Goal: Transaction & Acquisition: Subscribe to service/newsletter

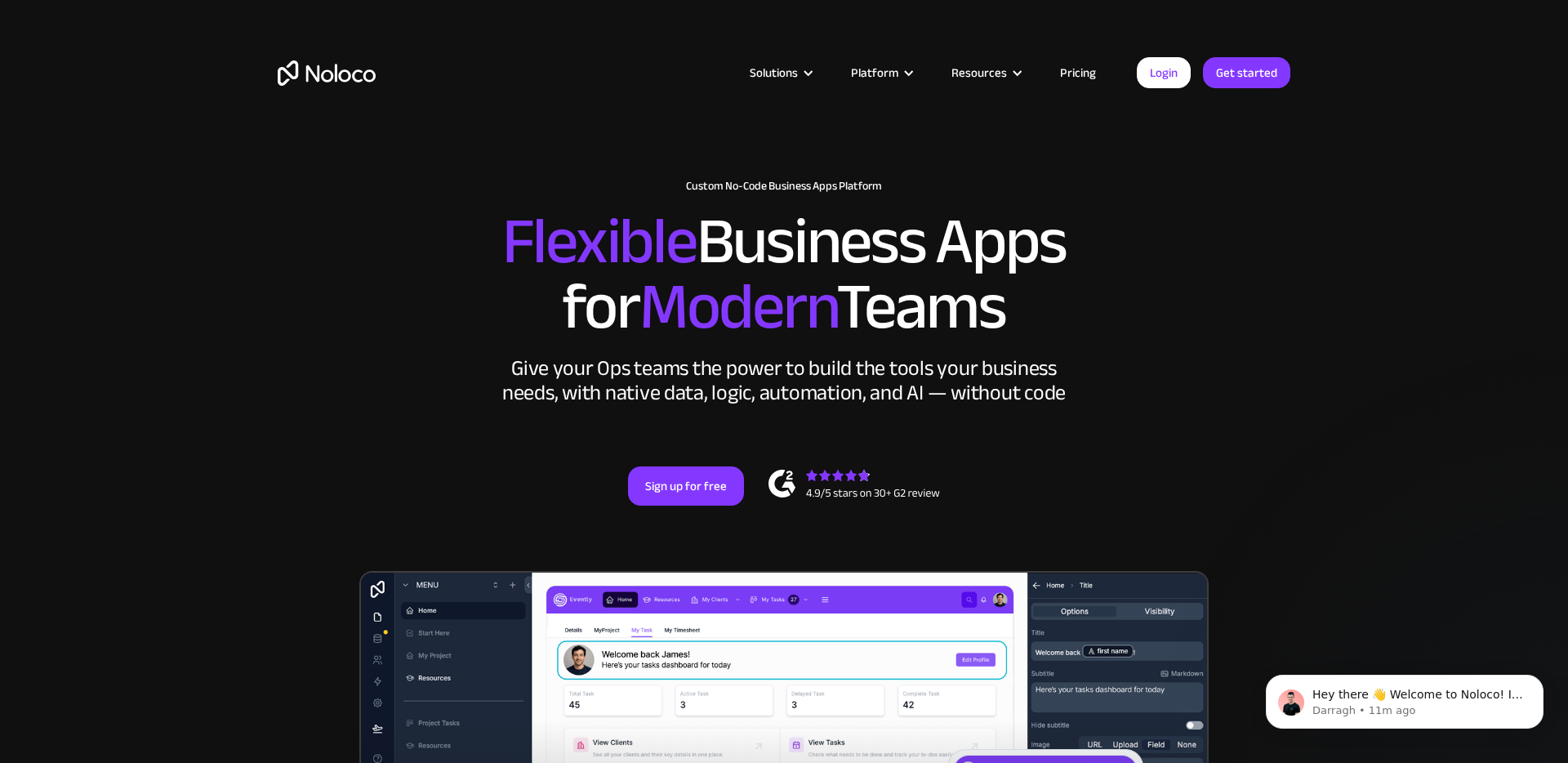
click at [1079, 67] on link "Pricing" at bounding box center [1079, 73] width 77 height 21
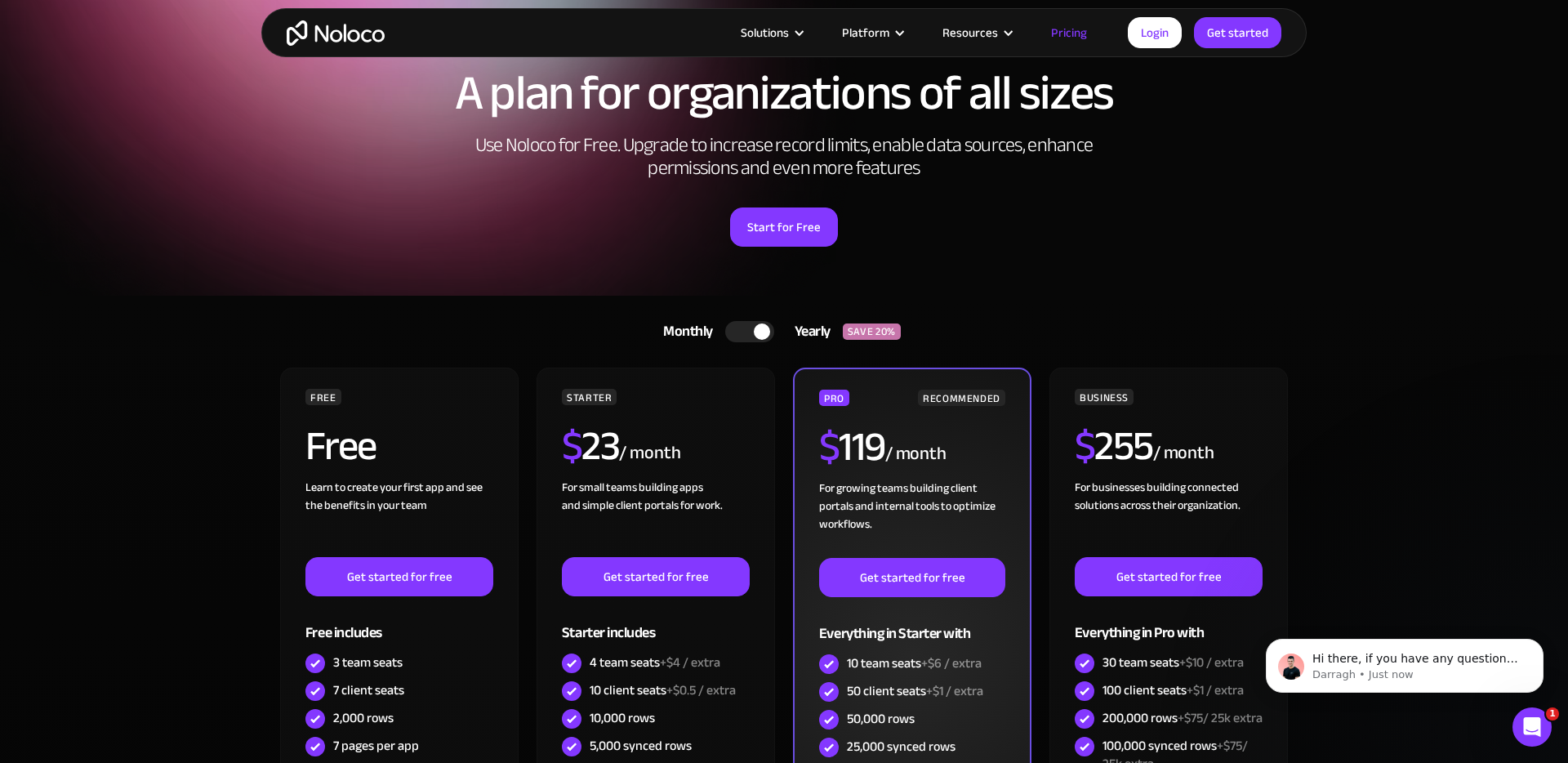
scroll to position [92, 0]
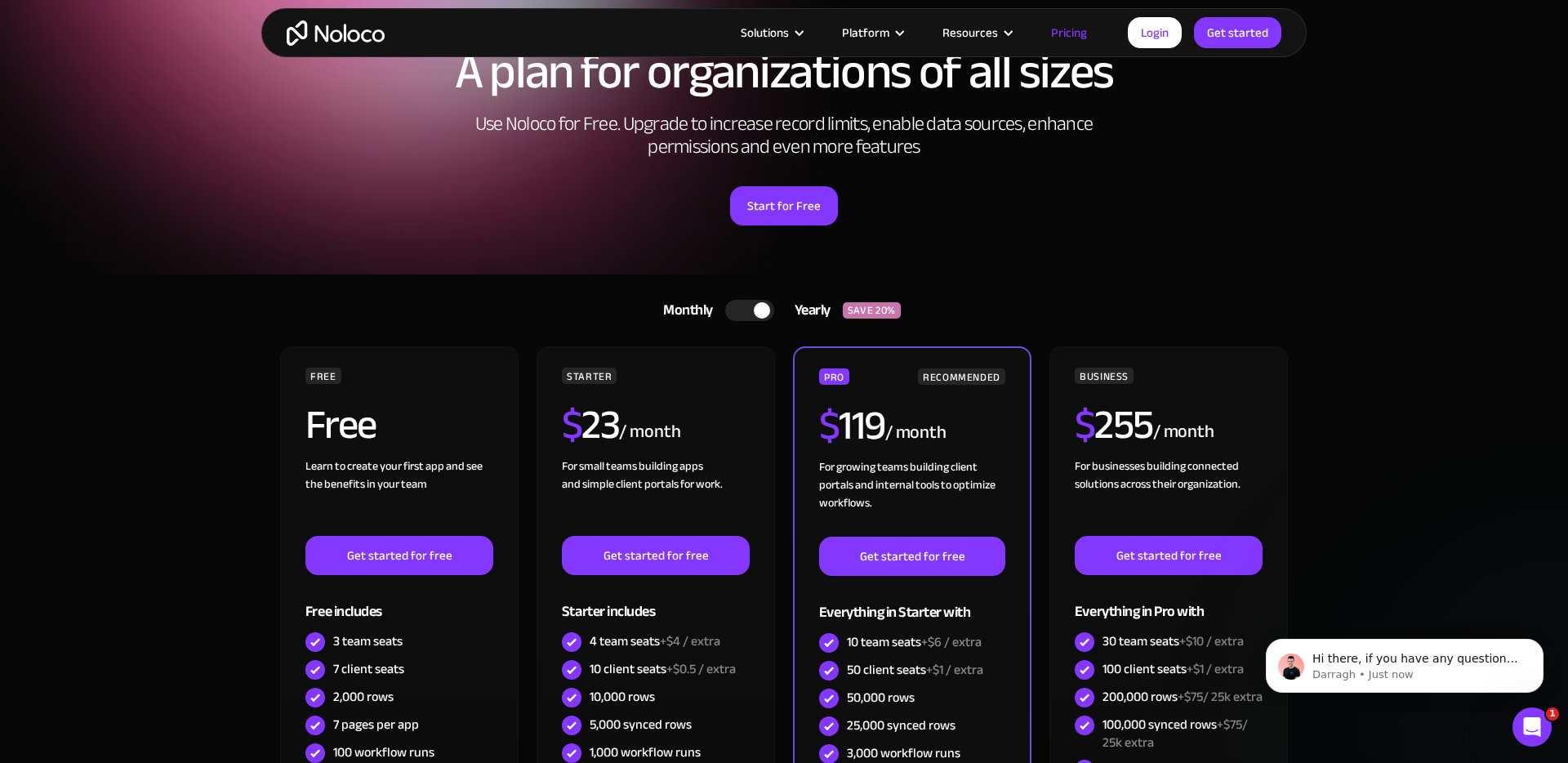
click at [767, 304] on div at bounding box center [750, 311] width 49 height 21
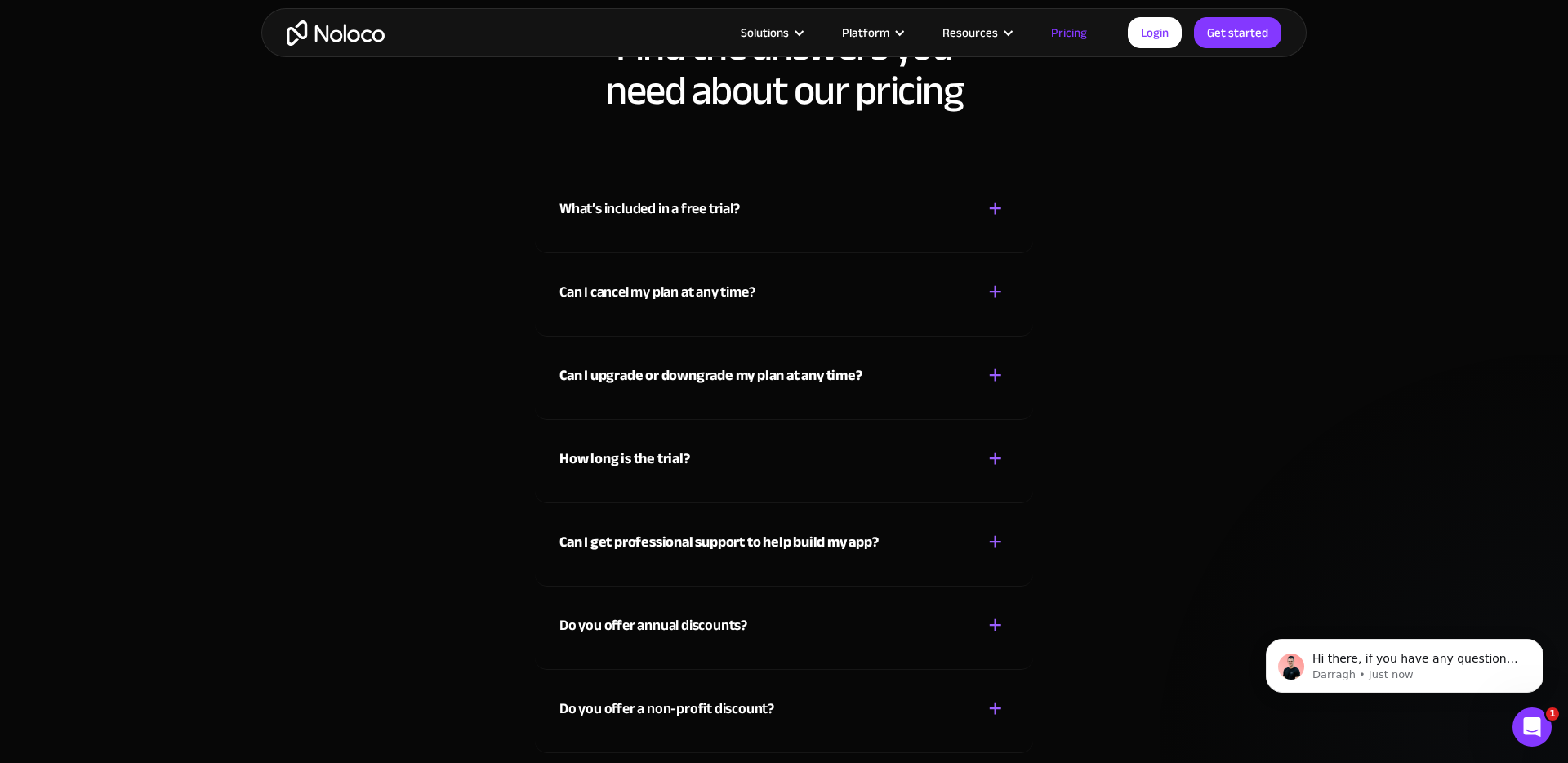
scroll to position [7042, 0]
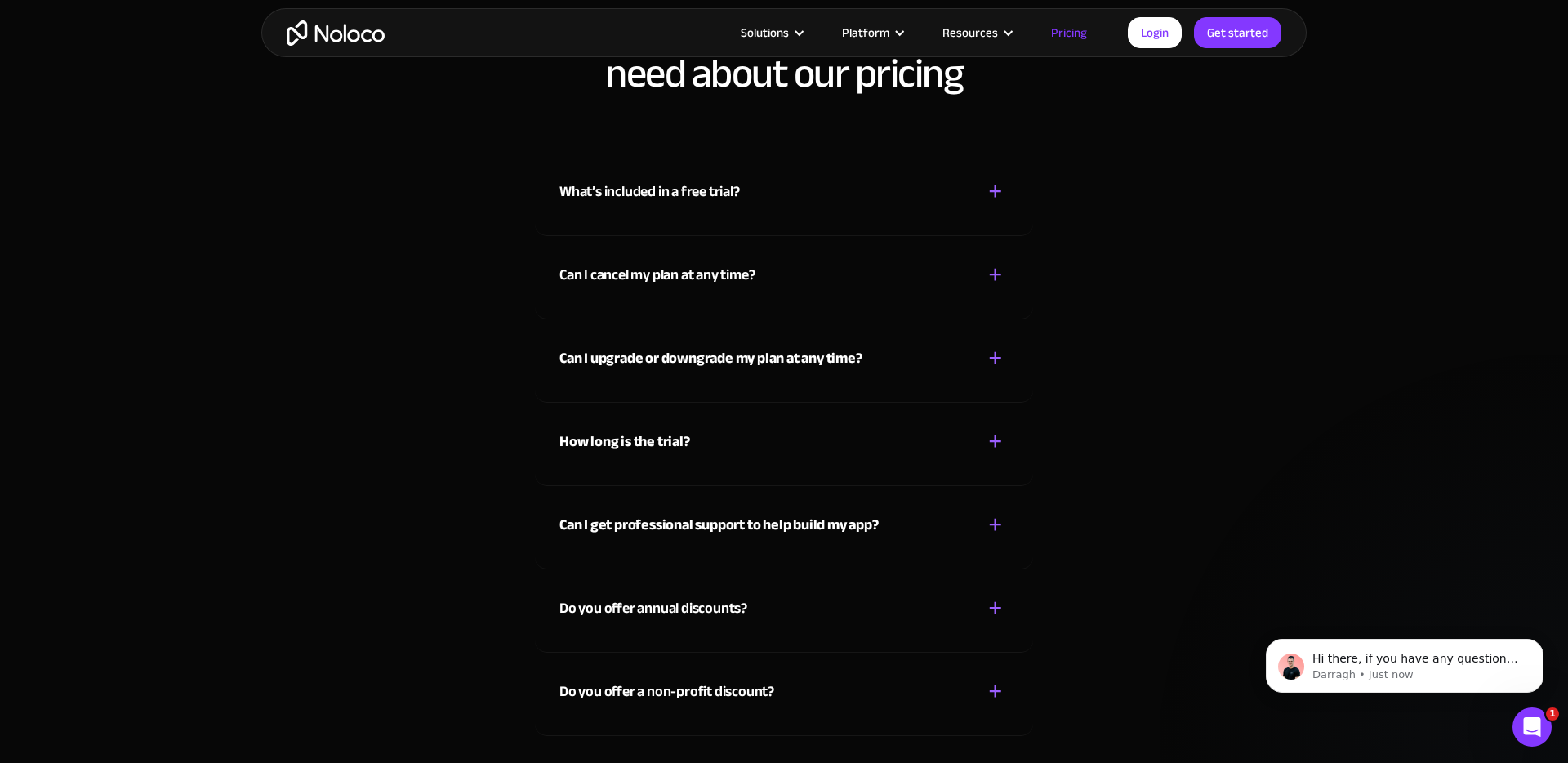
click at [997, 726] on div "Do you offer a non-profit discount? + - Yes, any non-profit can get a 50% on an…" at bounding box center [784, 694] width 498 height 84
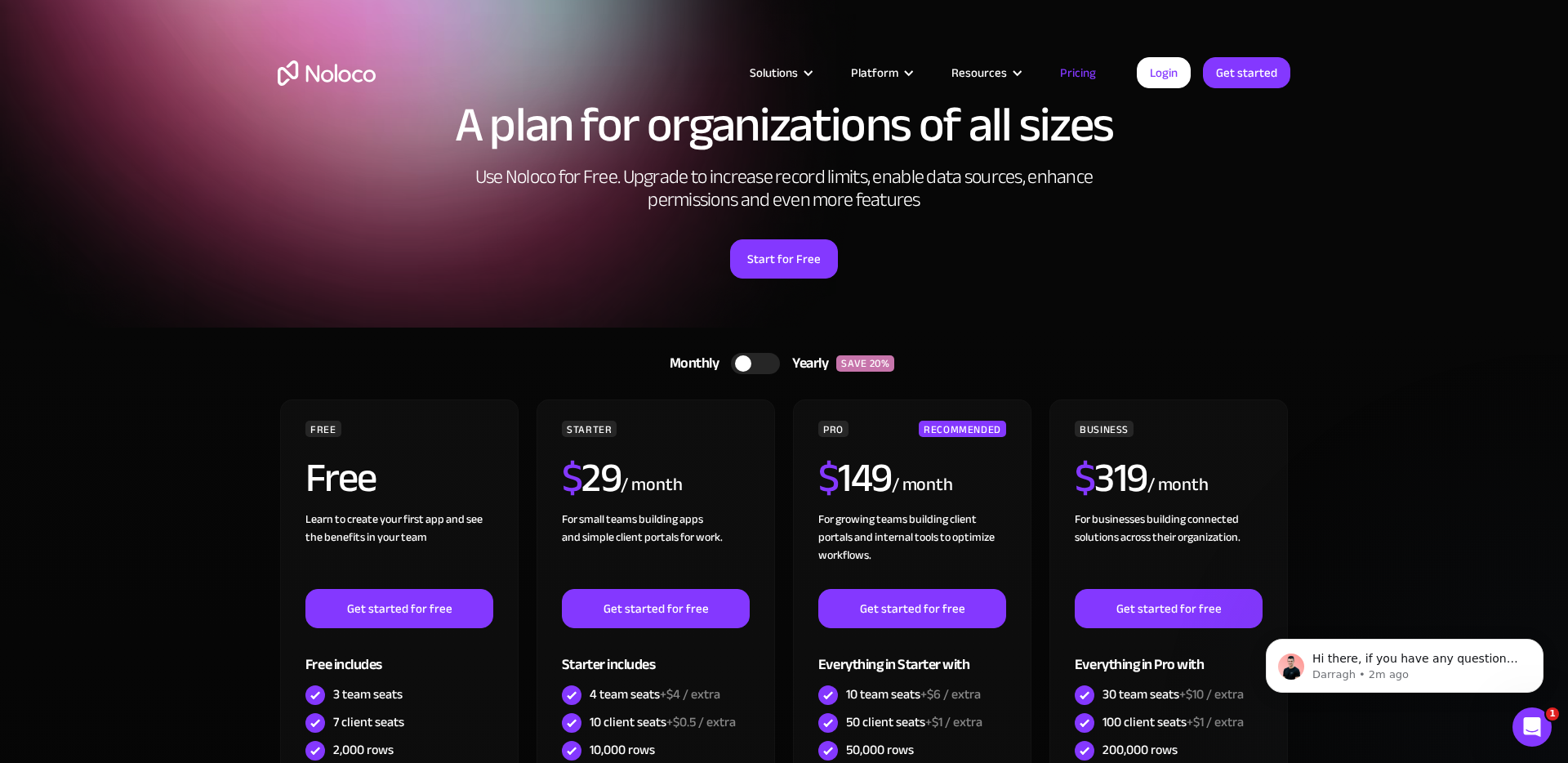
scroll to position [50, 0]
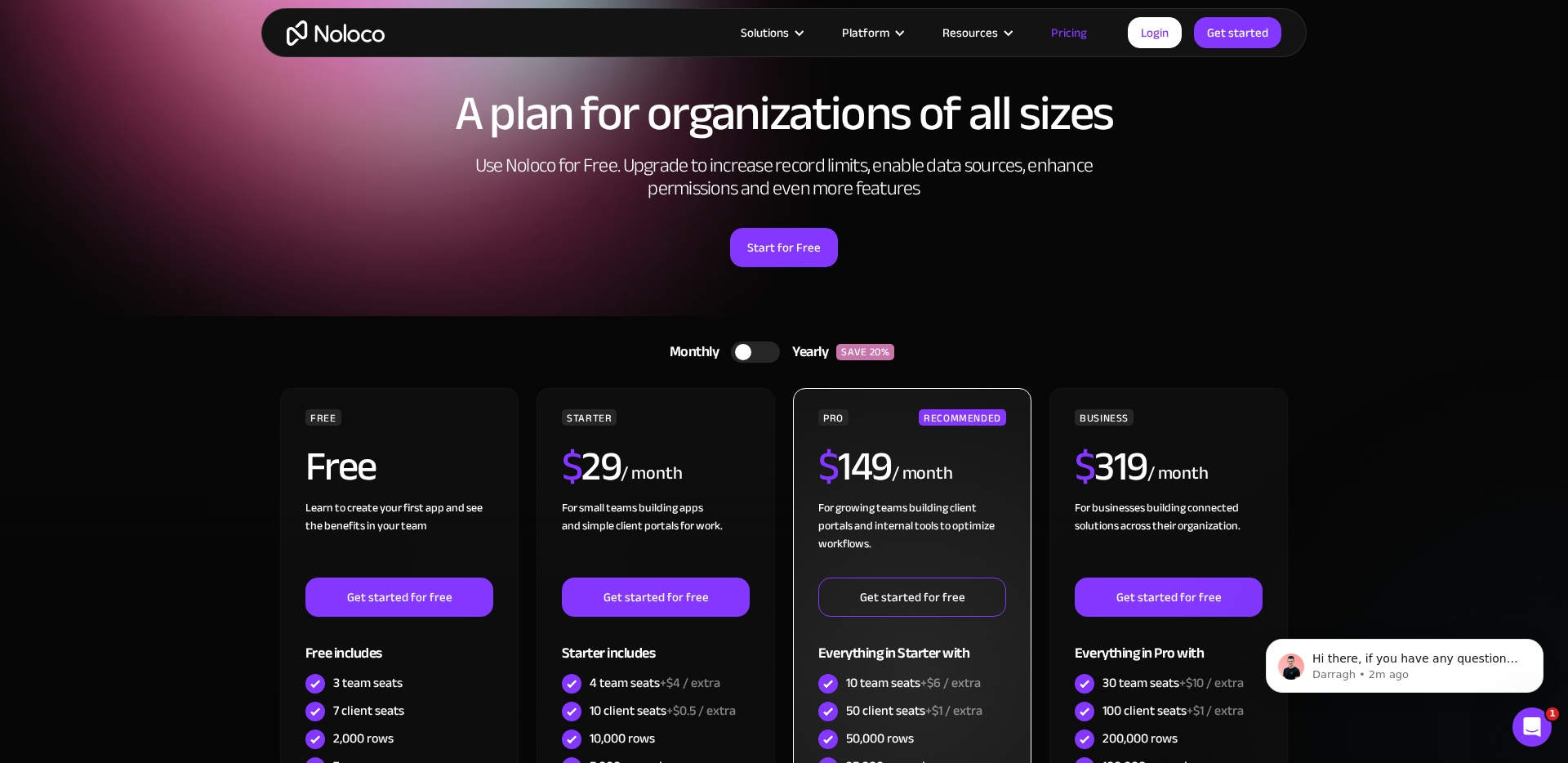
click at [881, 597] on link "Get started for free" at bounding box center [911, 597] width 188 height 39
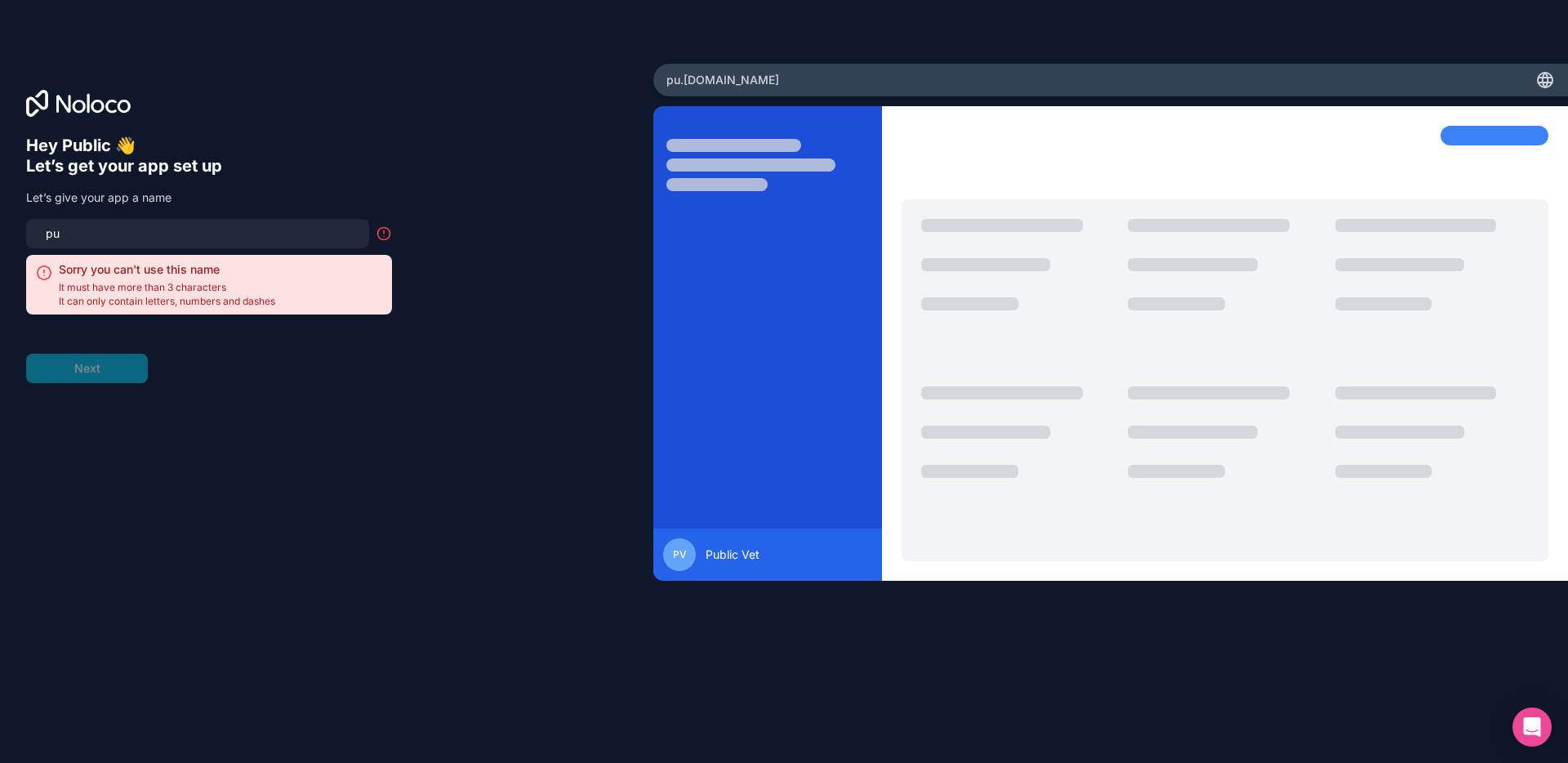
type input "p"
type input "s"
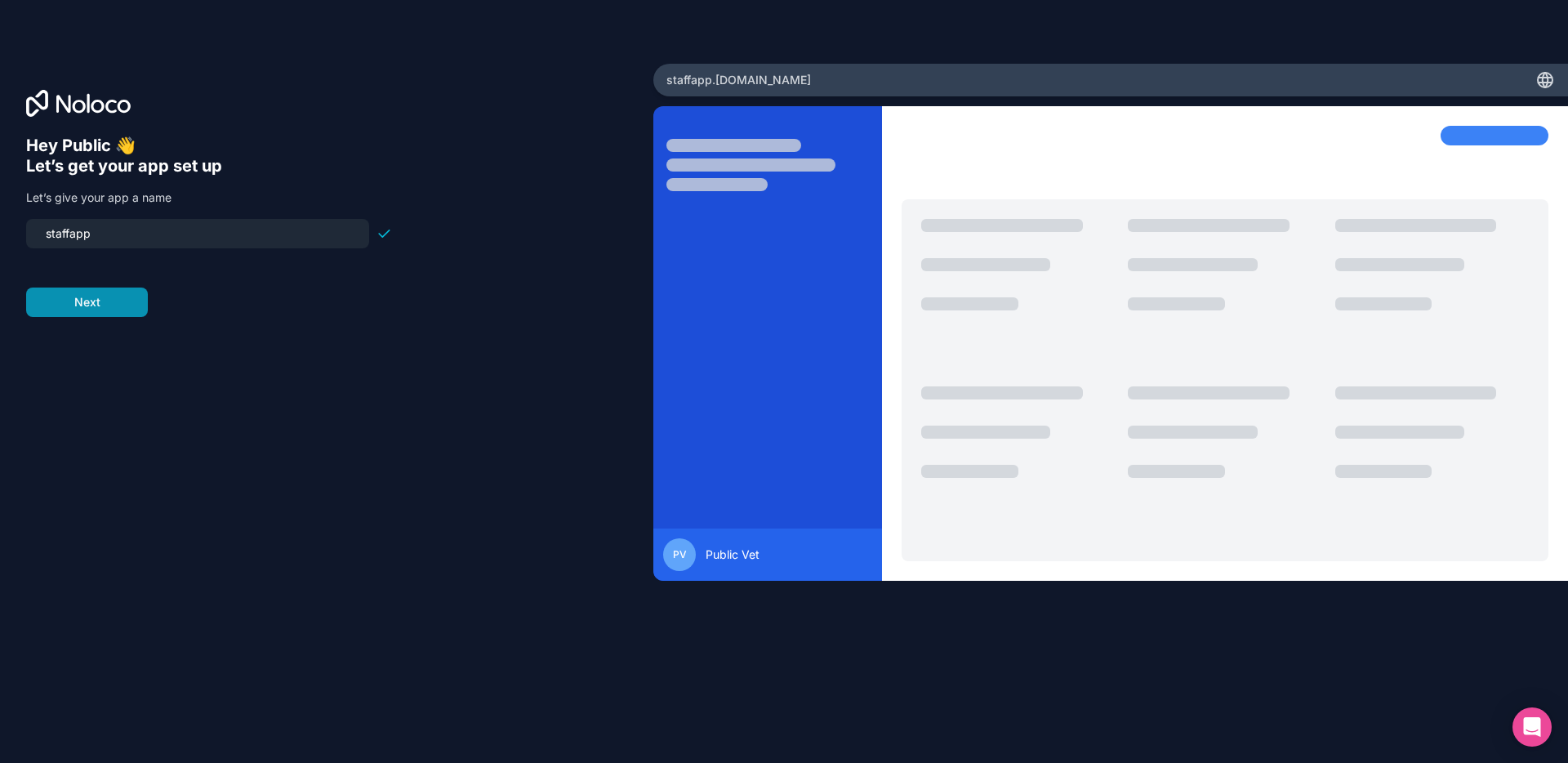
type input "staffapp"
click at [105, 297] on button "Next" at bounding box center [87, 302] width 121 height 30
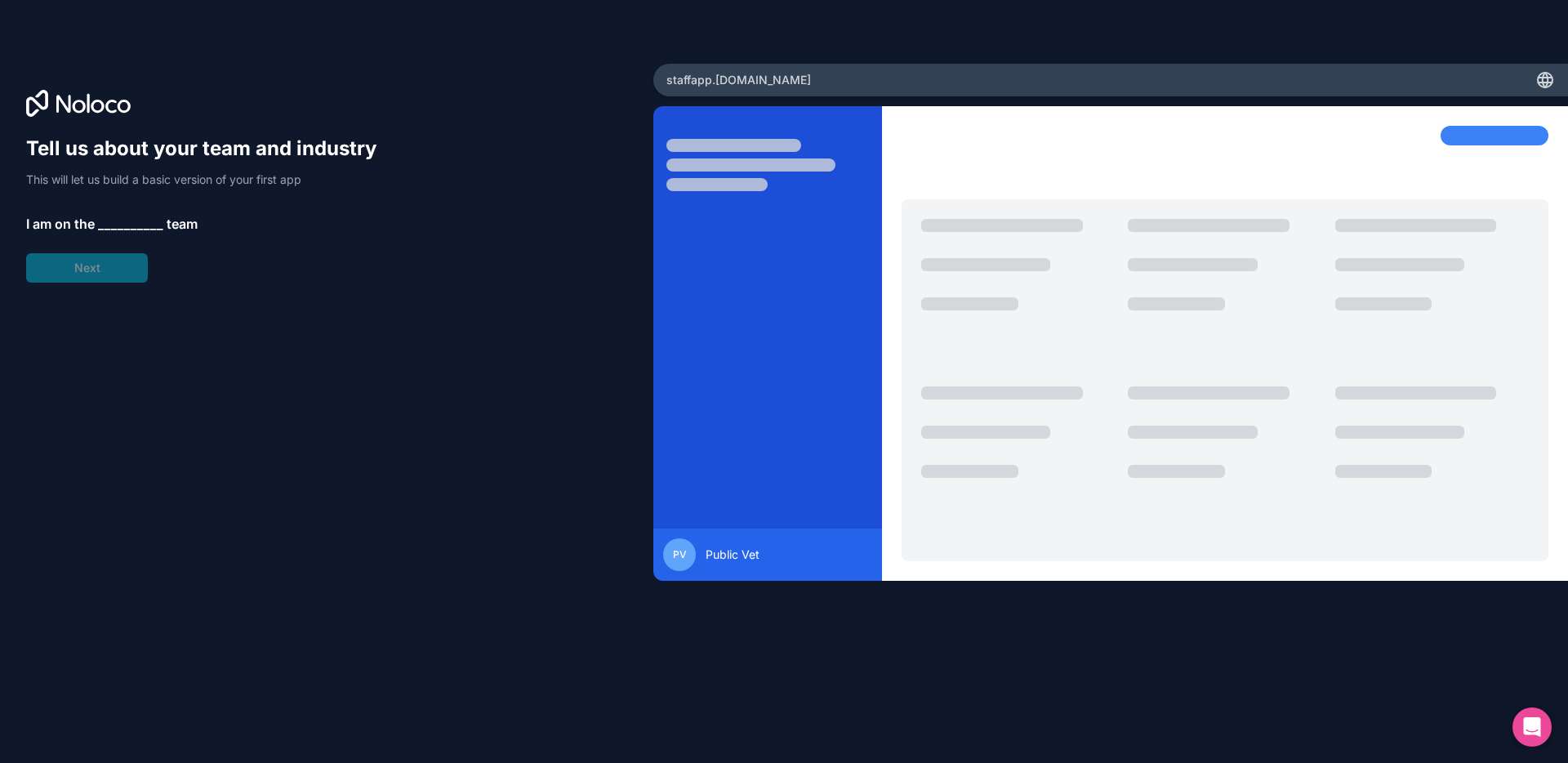
click at [134, 218] on span "__________" at bounding box center [131, 224] width 66 height 20
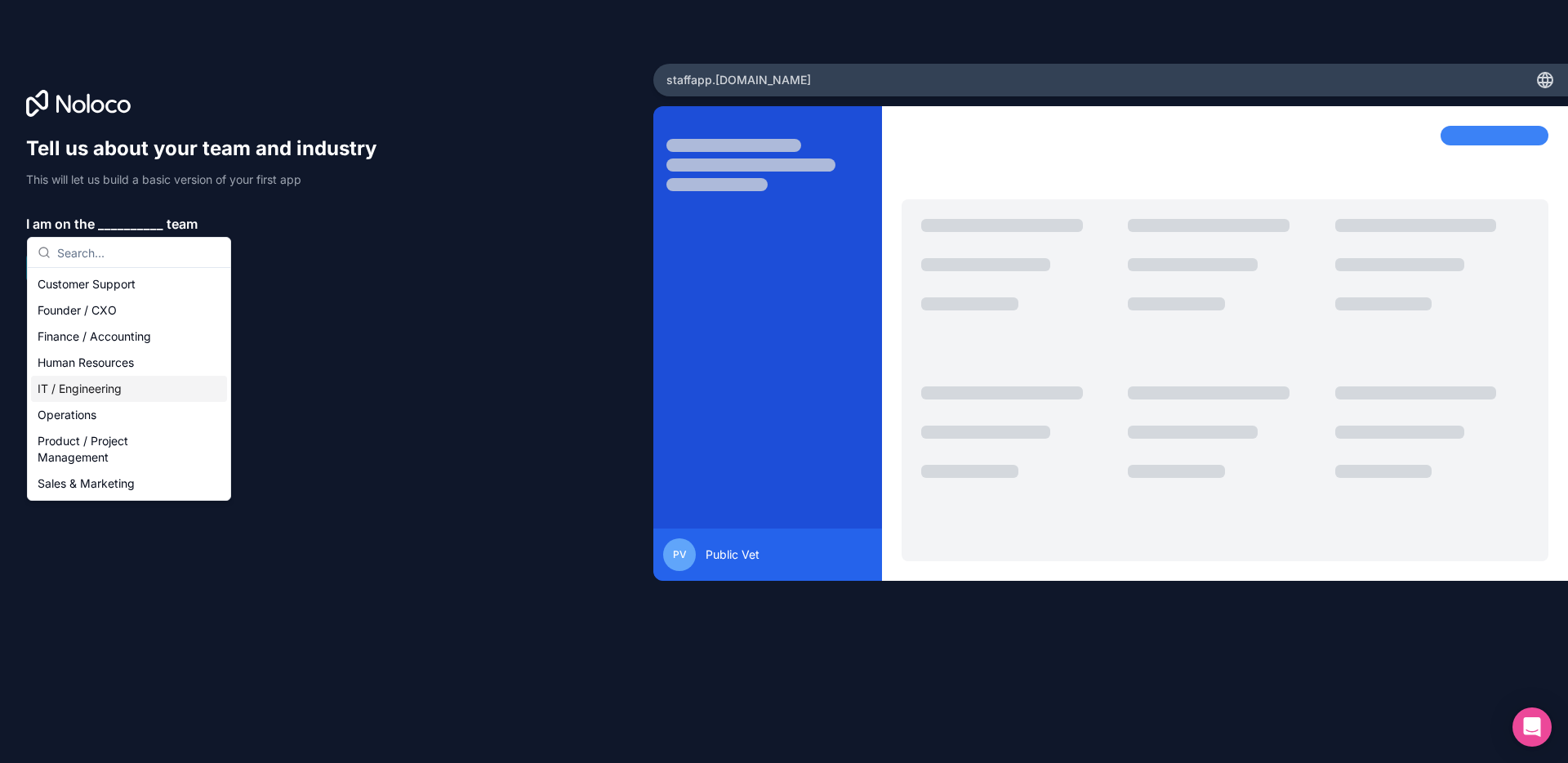
click at [115, 386] on div "IT / Engineering" at bounding box center [129, 388] width 196 height 26
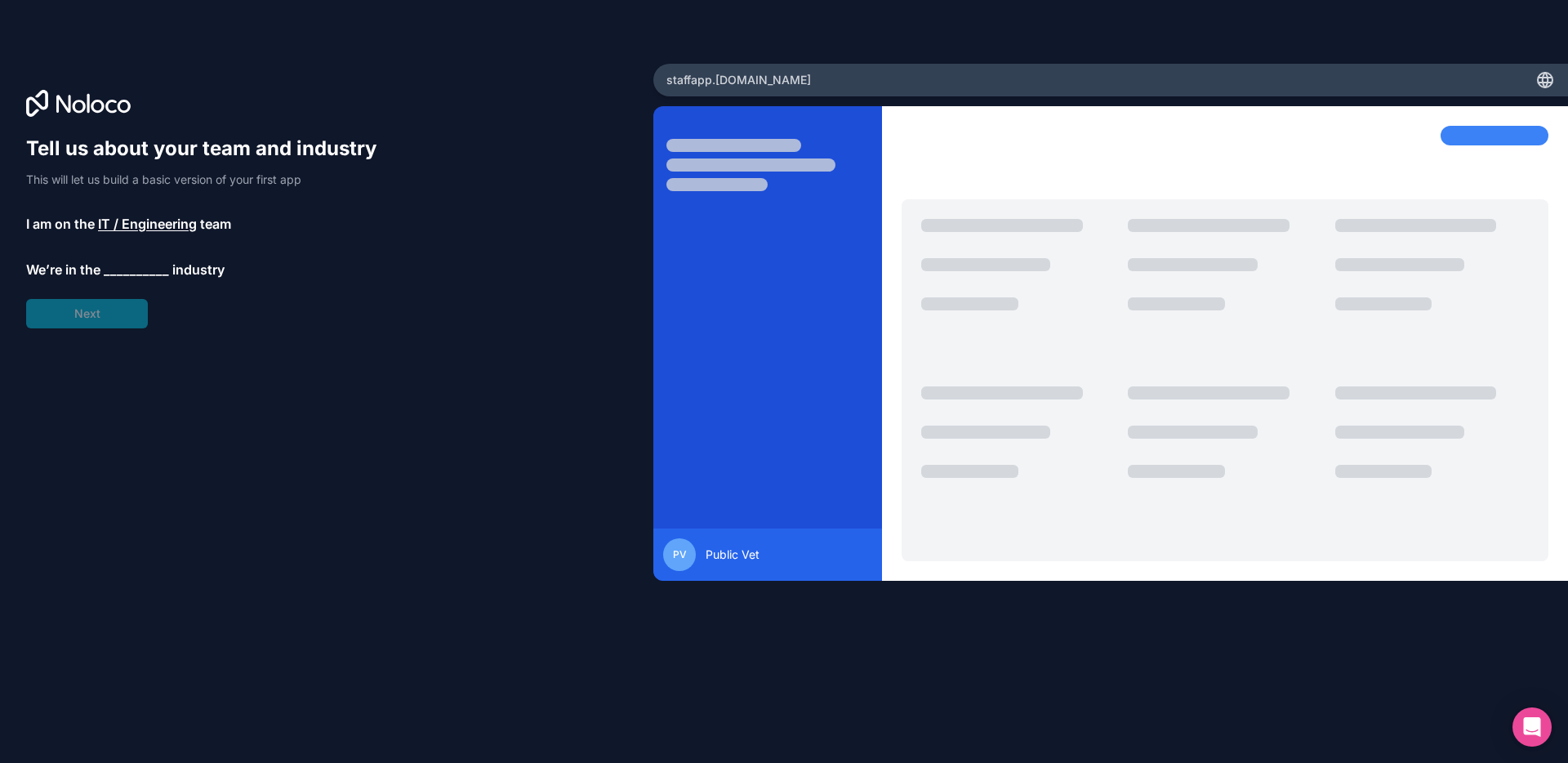
click at [133, 271] on span "__________" at bounding box center [137, 270] width 66 height 20
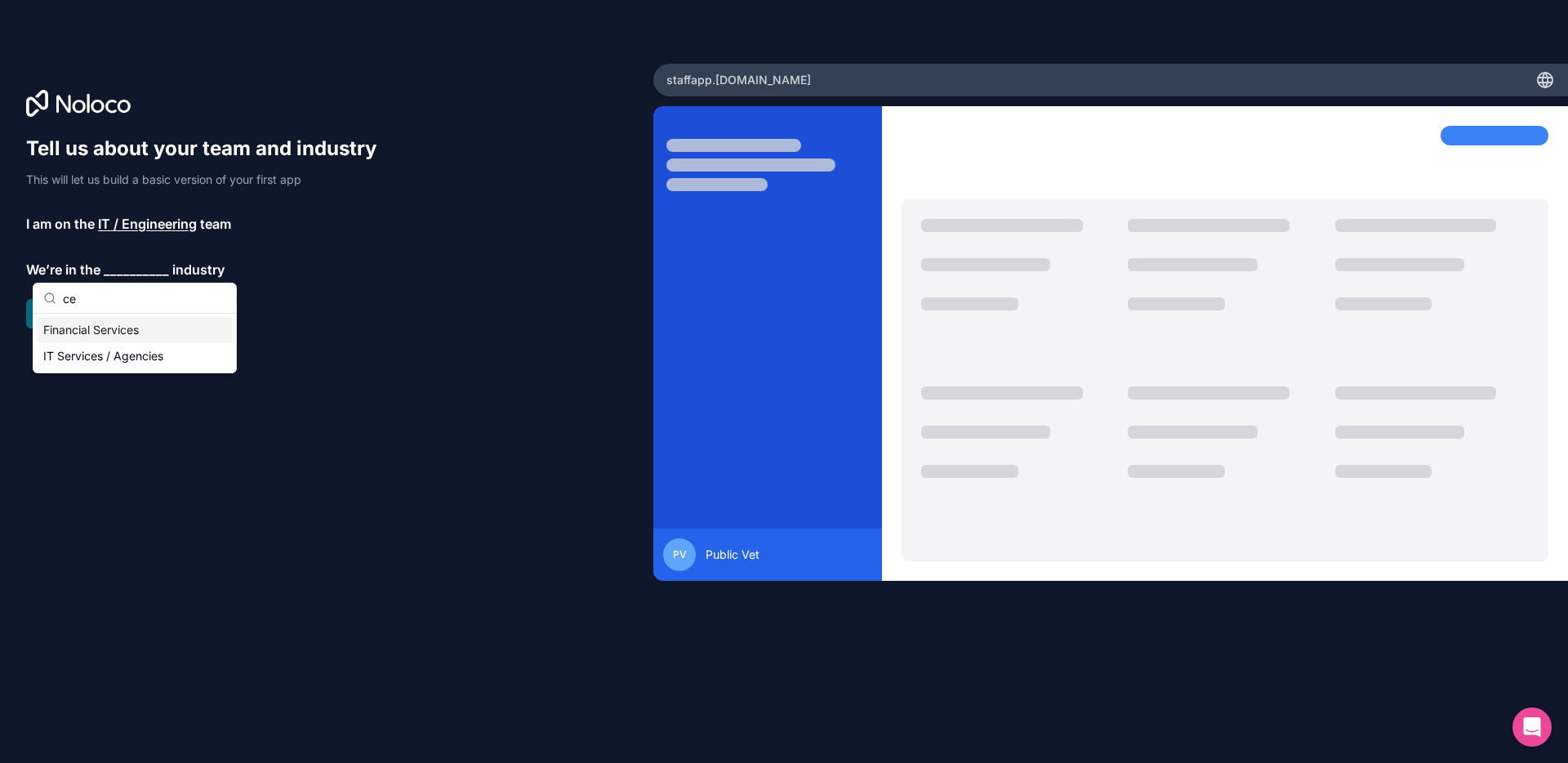
type input "c"
type input "non"
click at [116, 331] on div "Nonprofit / NGO" at bounding box center [134, 330] width 196 height 26
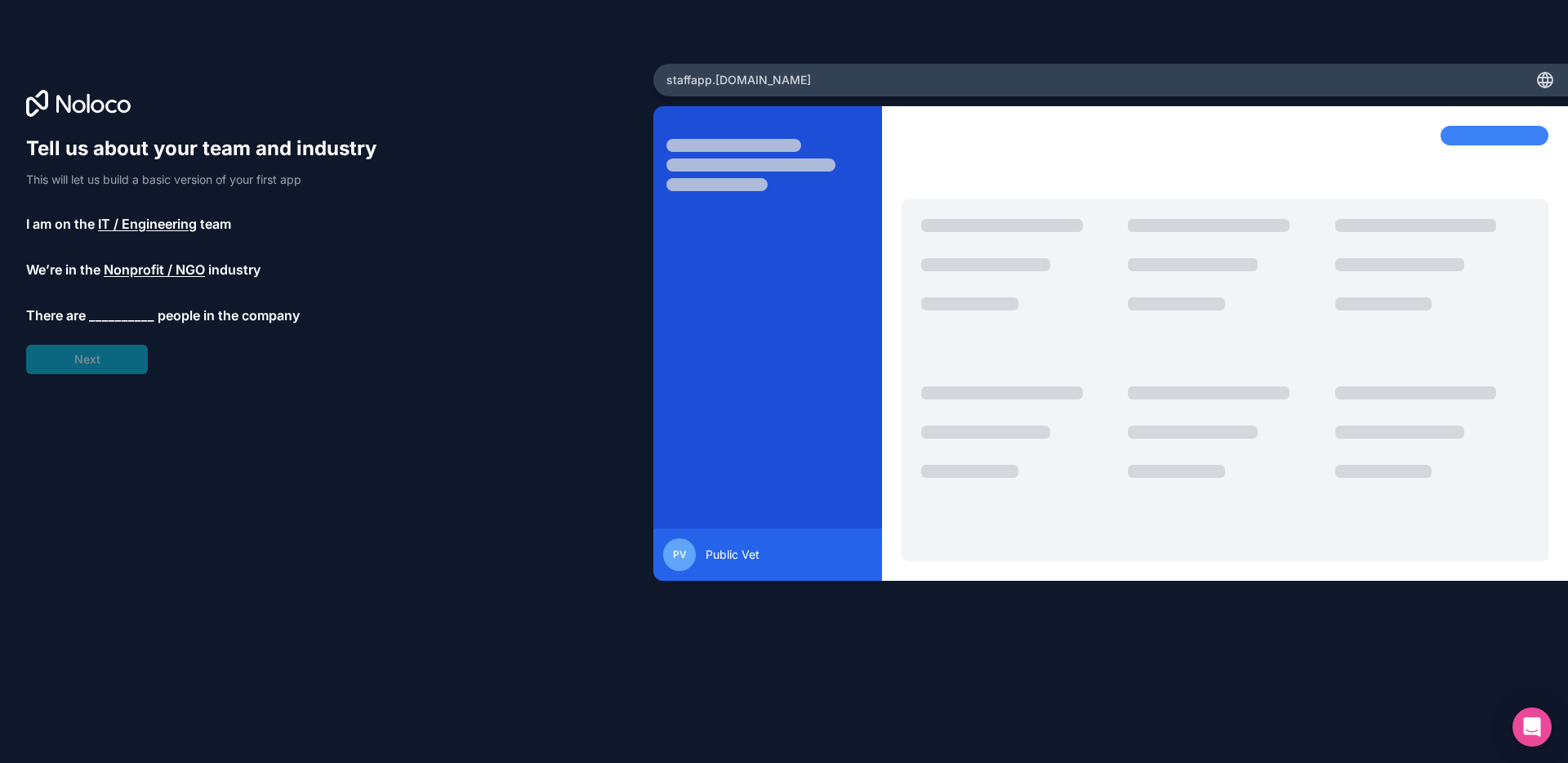
click at [117, 320] on span "__________" at bounding box center [122, 316] width 66 height 20
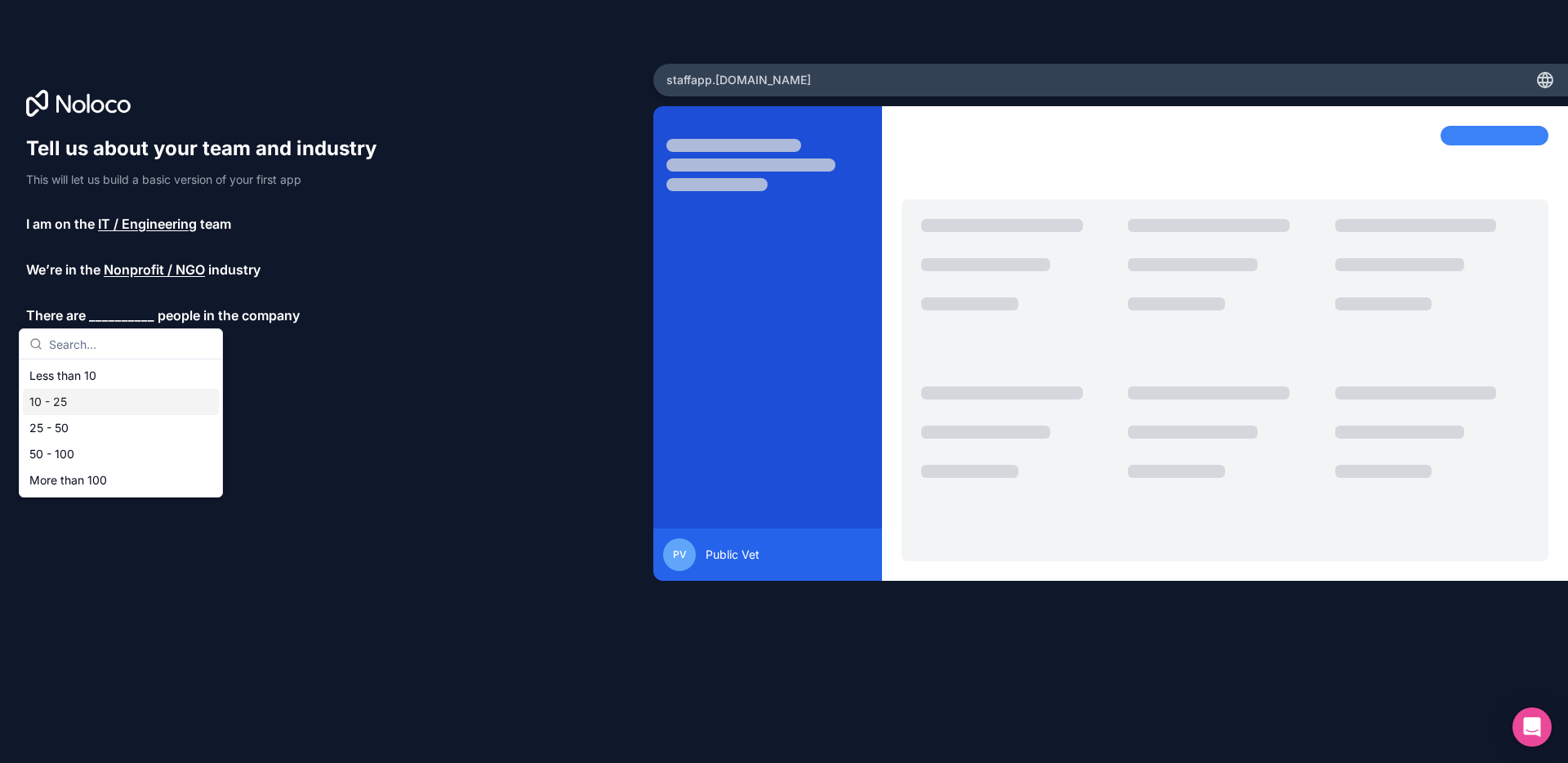
click at [74, 406] on div "10 - 25" at bounding box center [120, 402] width 196 height 26
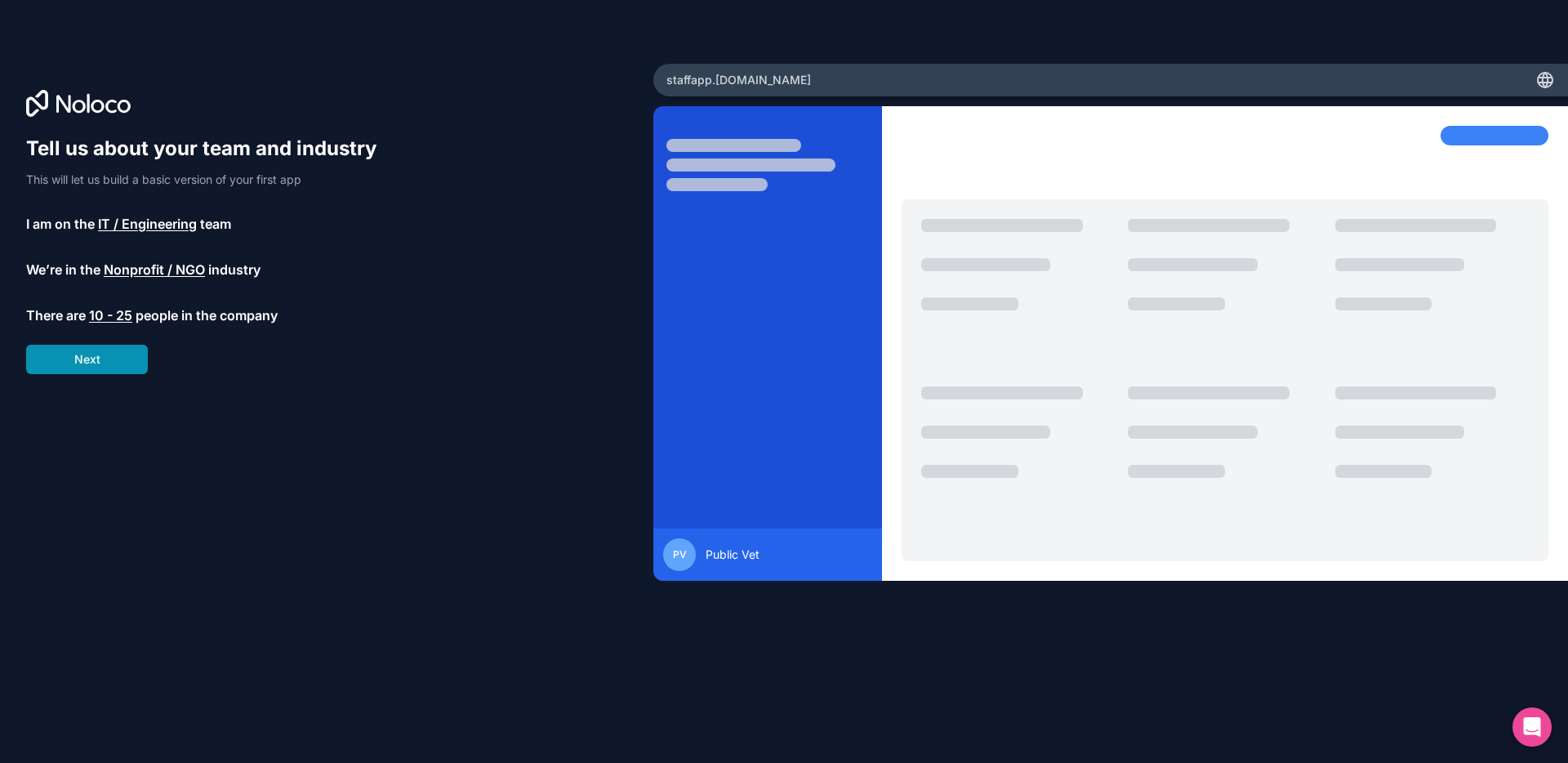
click at [98, 362] on button "Next" at bounding box center [87, 360] width 121 height 30
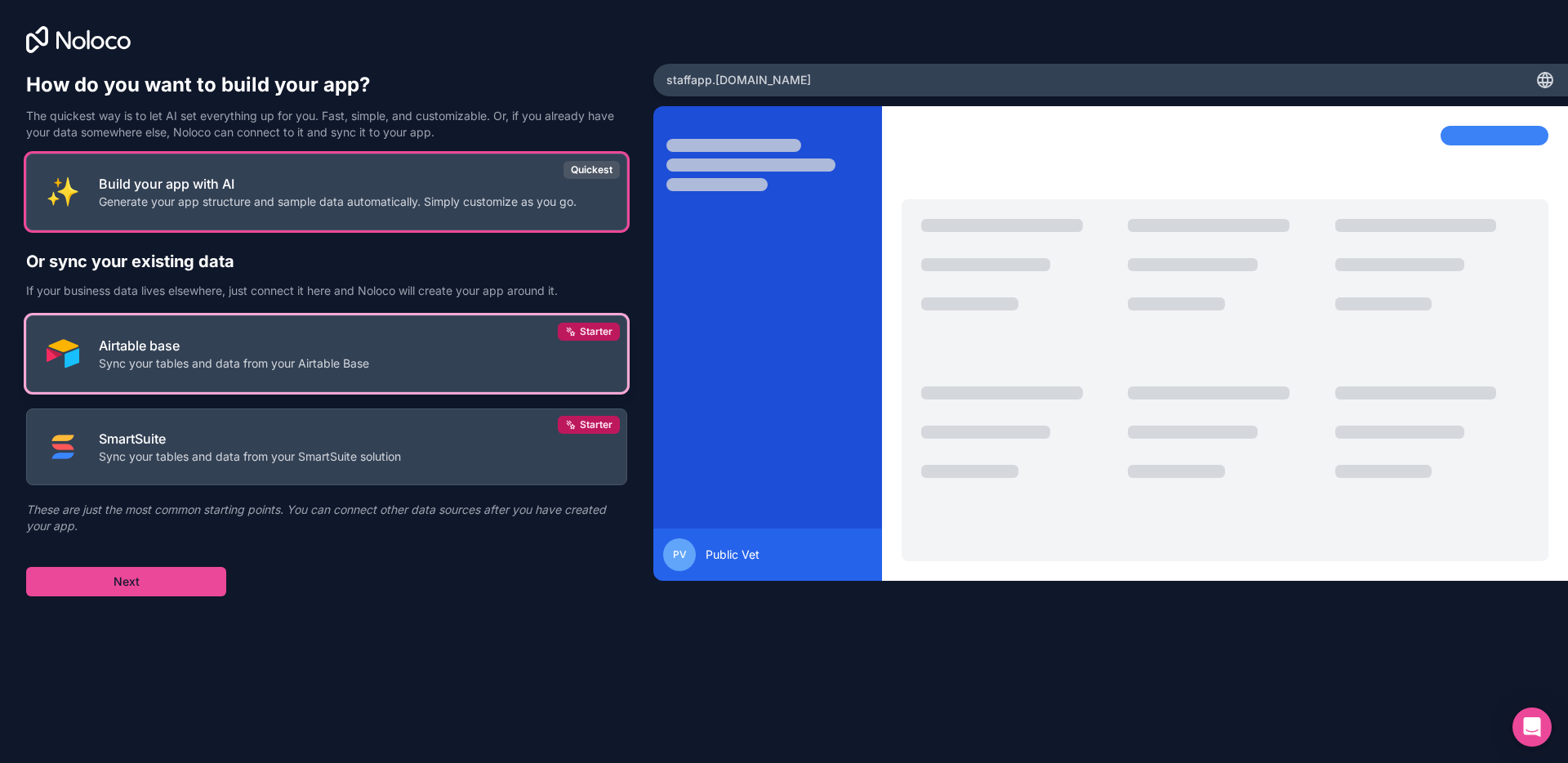
click at [166, 343] on p "Airtable base" at bounding box center [234, 346] width 270 height 20
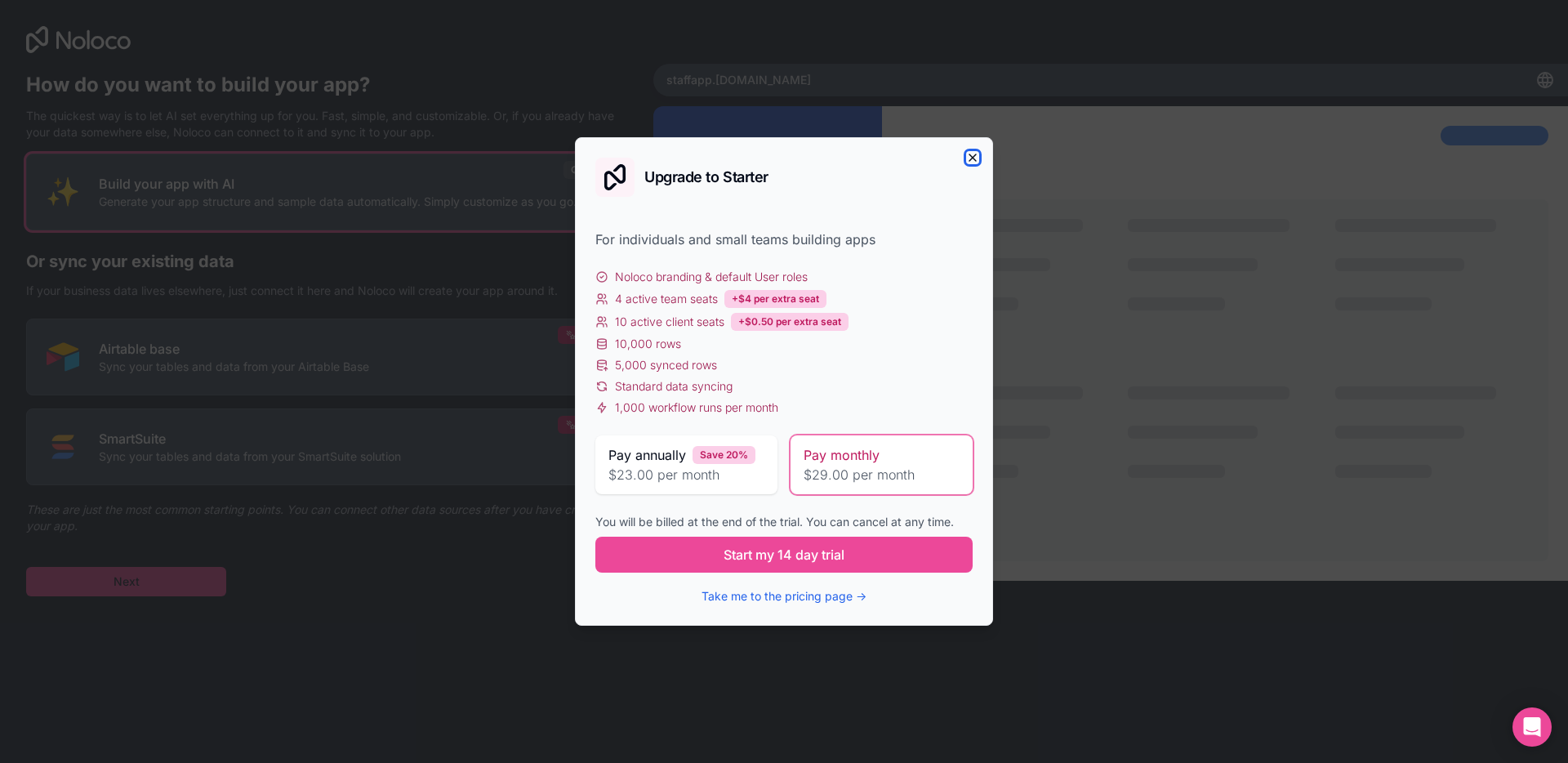
click at [978, 160] on icon "button" at bounding box center [973, 157] width 13 height 13
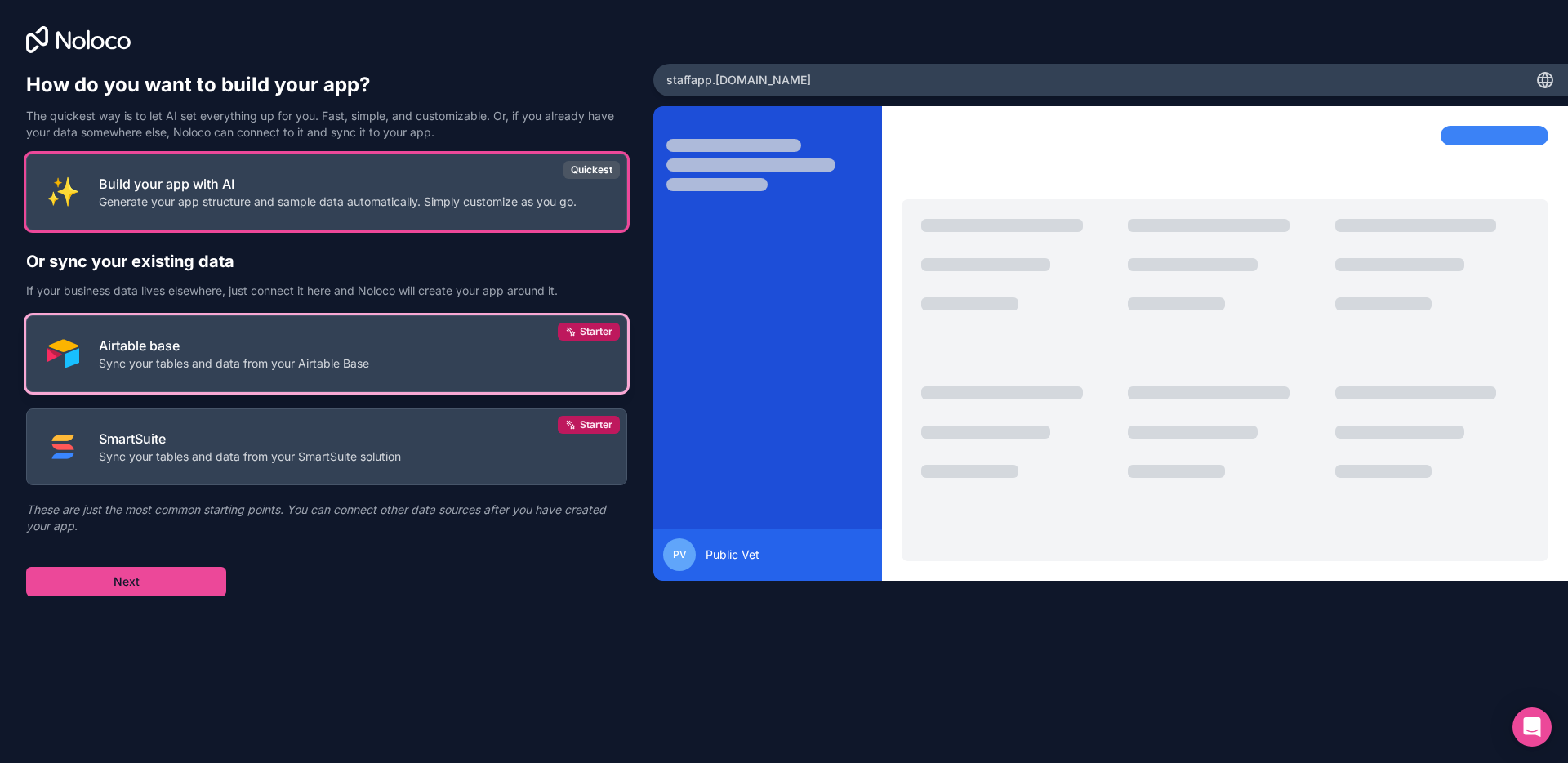
click at [239, 372] on button "Airtable base Sync your tables and data from your Airtable Base Starter" at bounding box center [326, 354] width 601 height 77
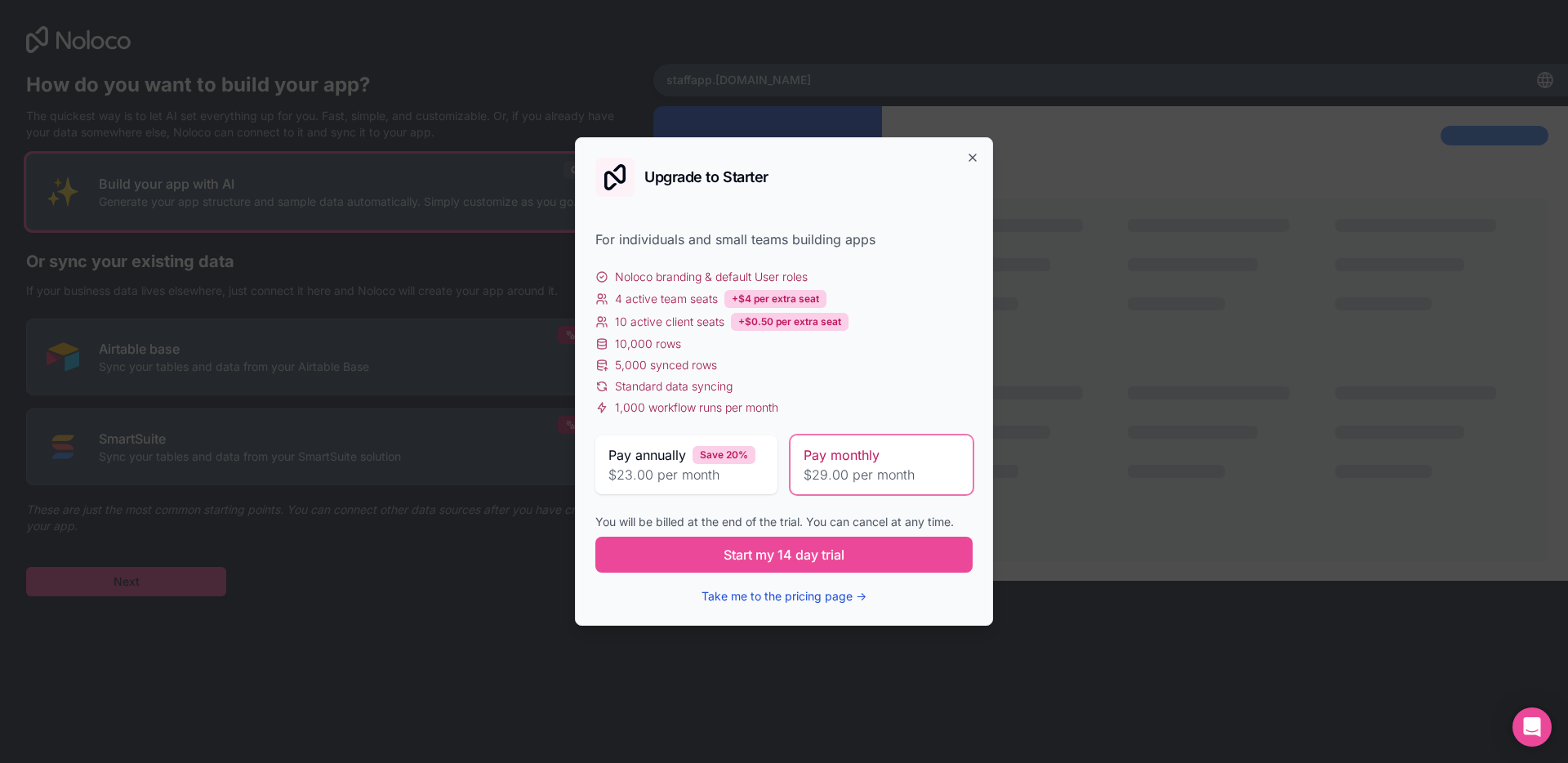
click at [739, 600] on button "Take me to the pricing page →" at bounding box center [784, 596] width 165 height 16
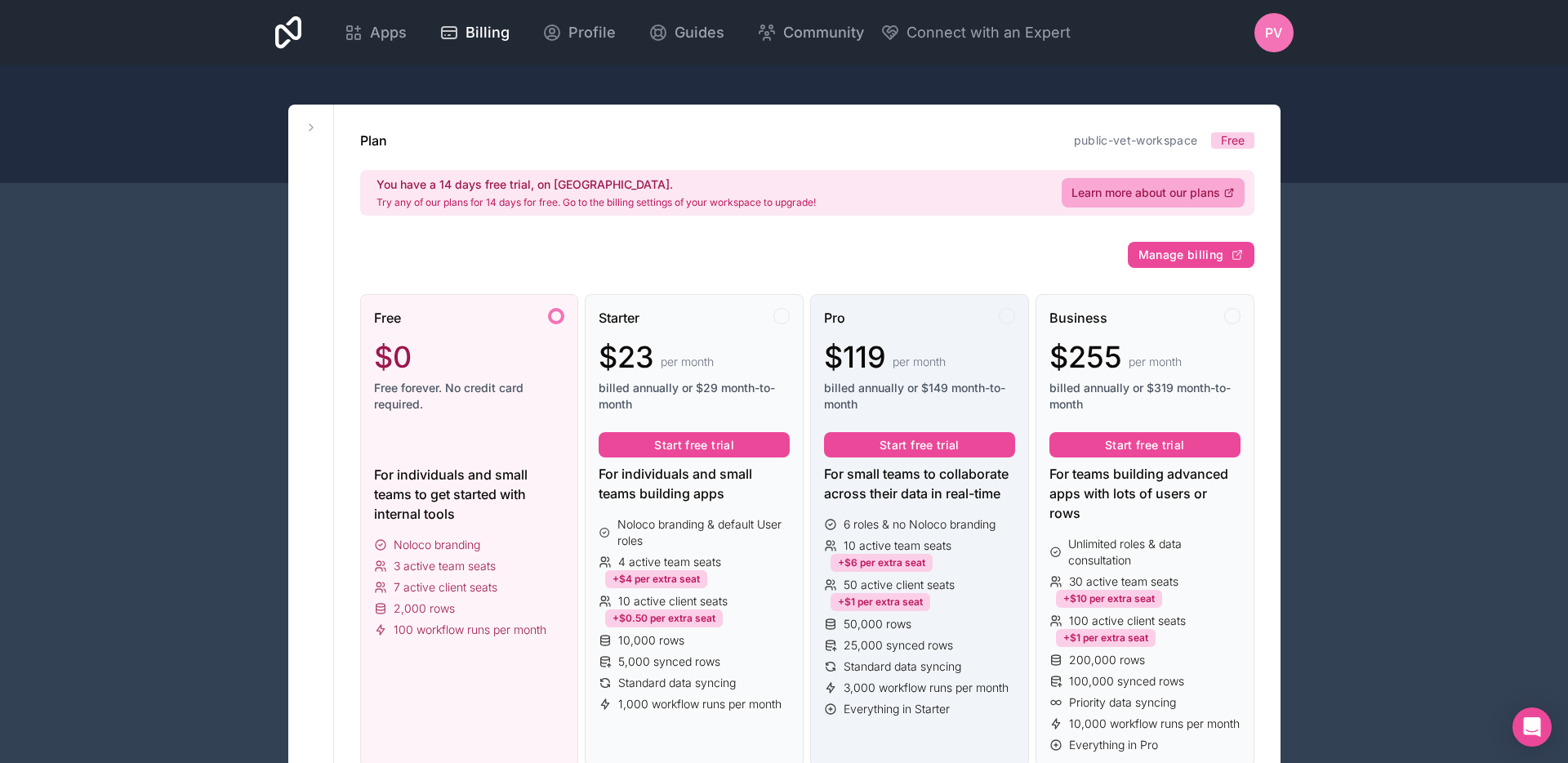
click at [851, 336] on div "Pro $119 per month billed annually or $149 month-to-month" at bounding box center [919, 366] width 191 height 117
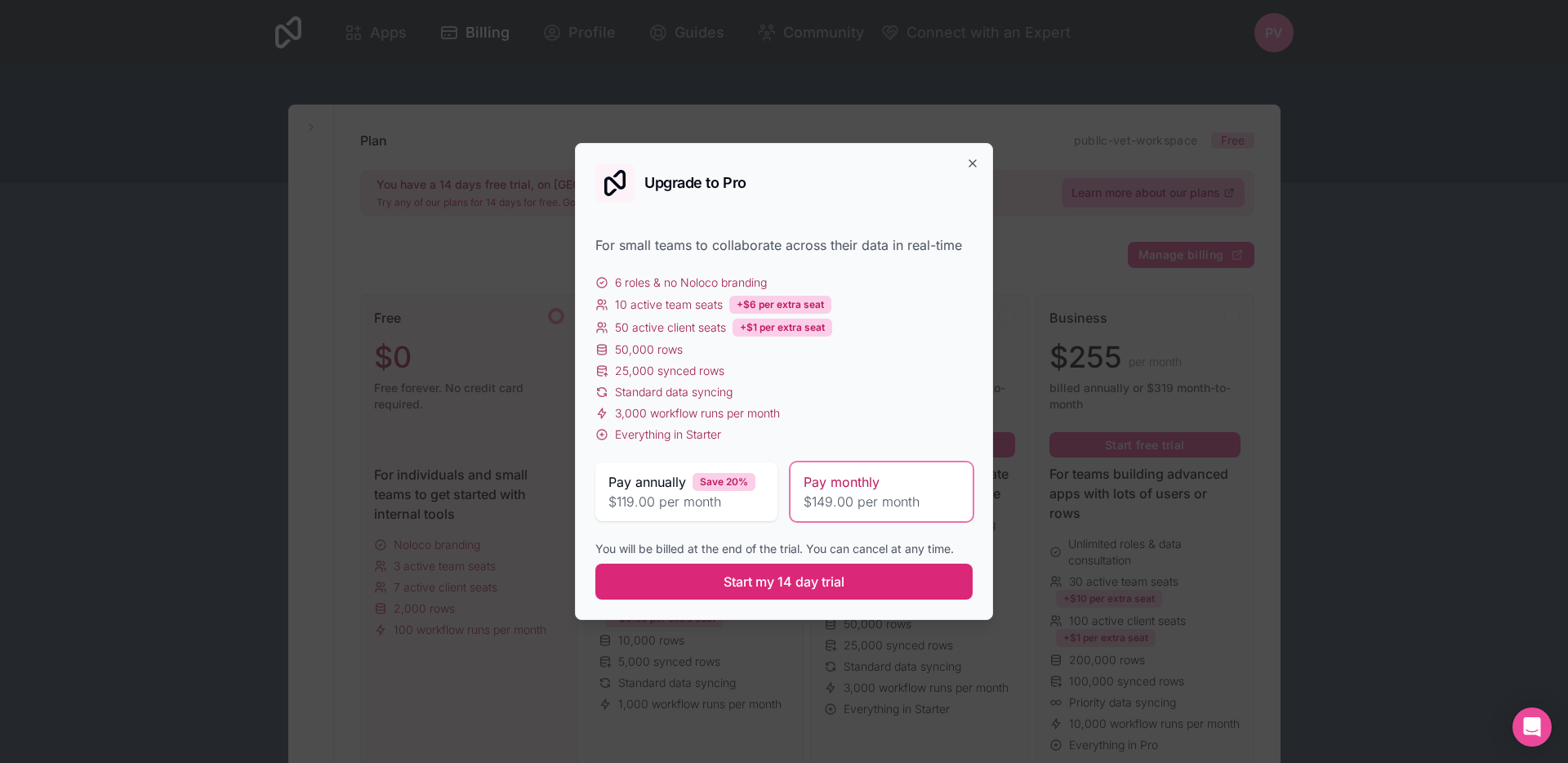
click at [777, 583] on span "Start my 14 day trial" at bounding box center [784, 582] width 120 height 20
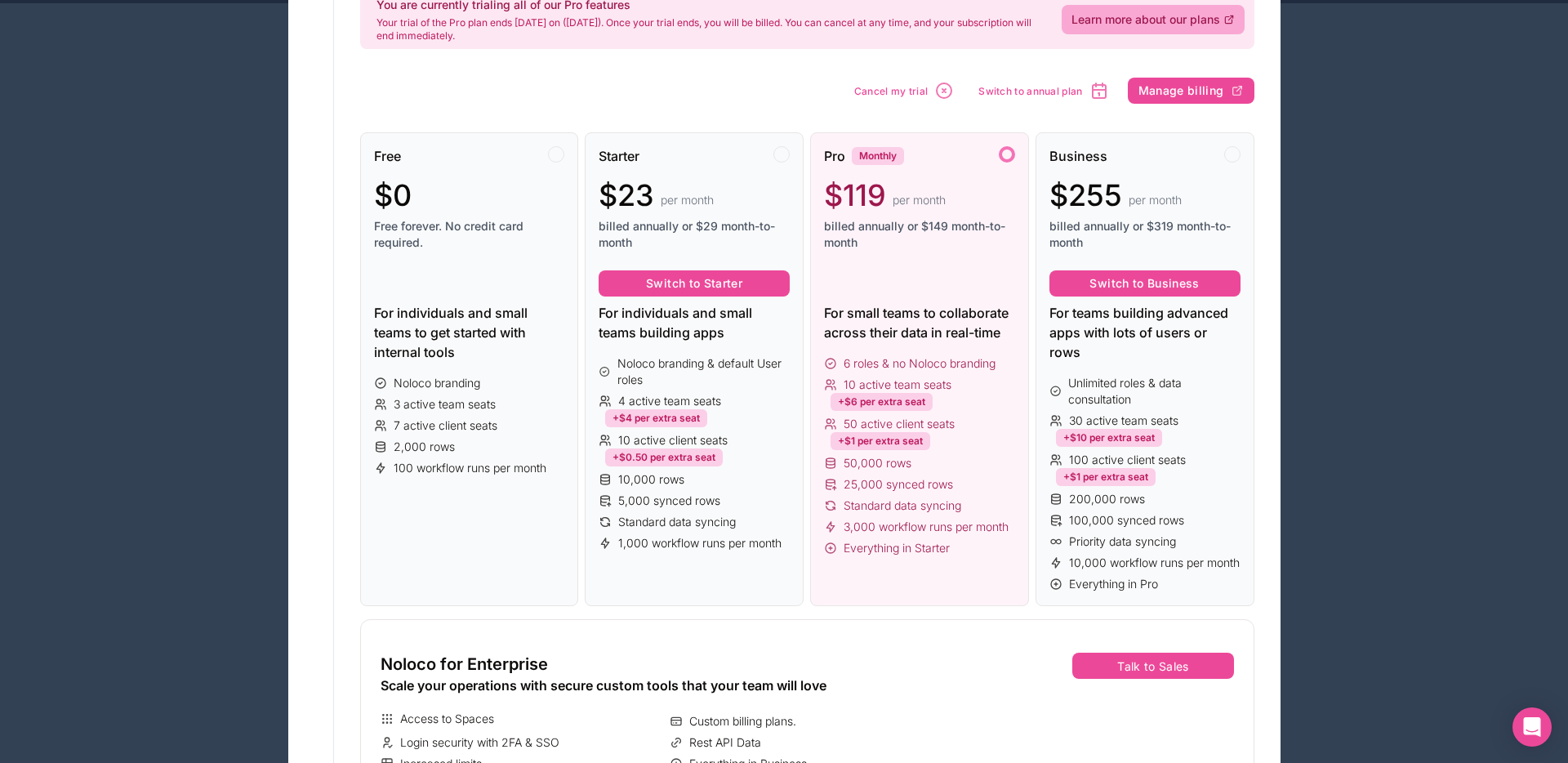
scroll to position [211, 0]
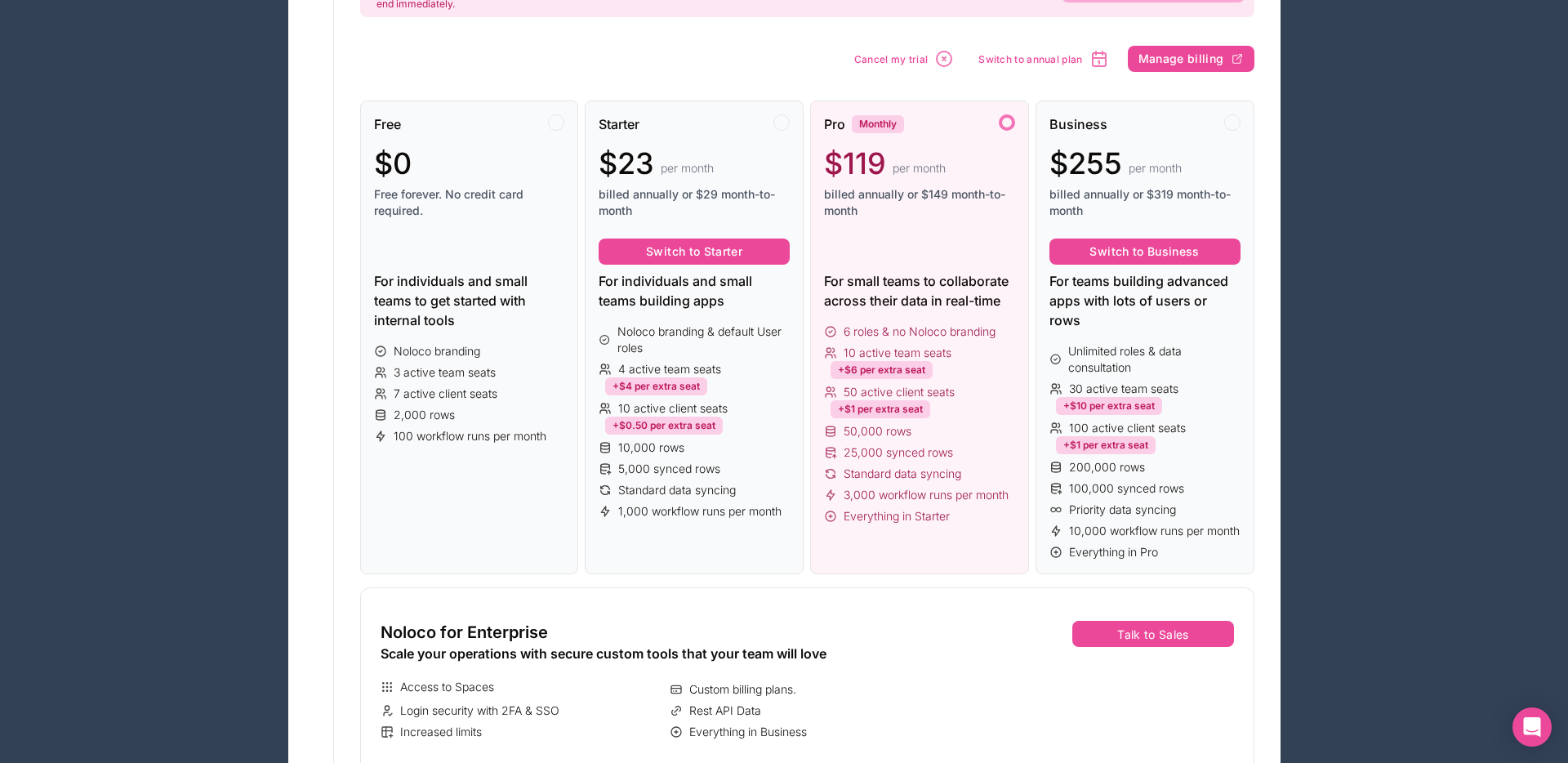
click at [882, 392] on span "50 active client seats" at bounding box center [899, 392] width 111 height 16
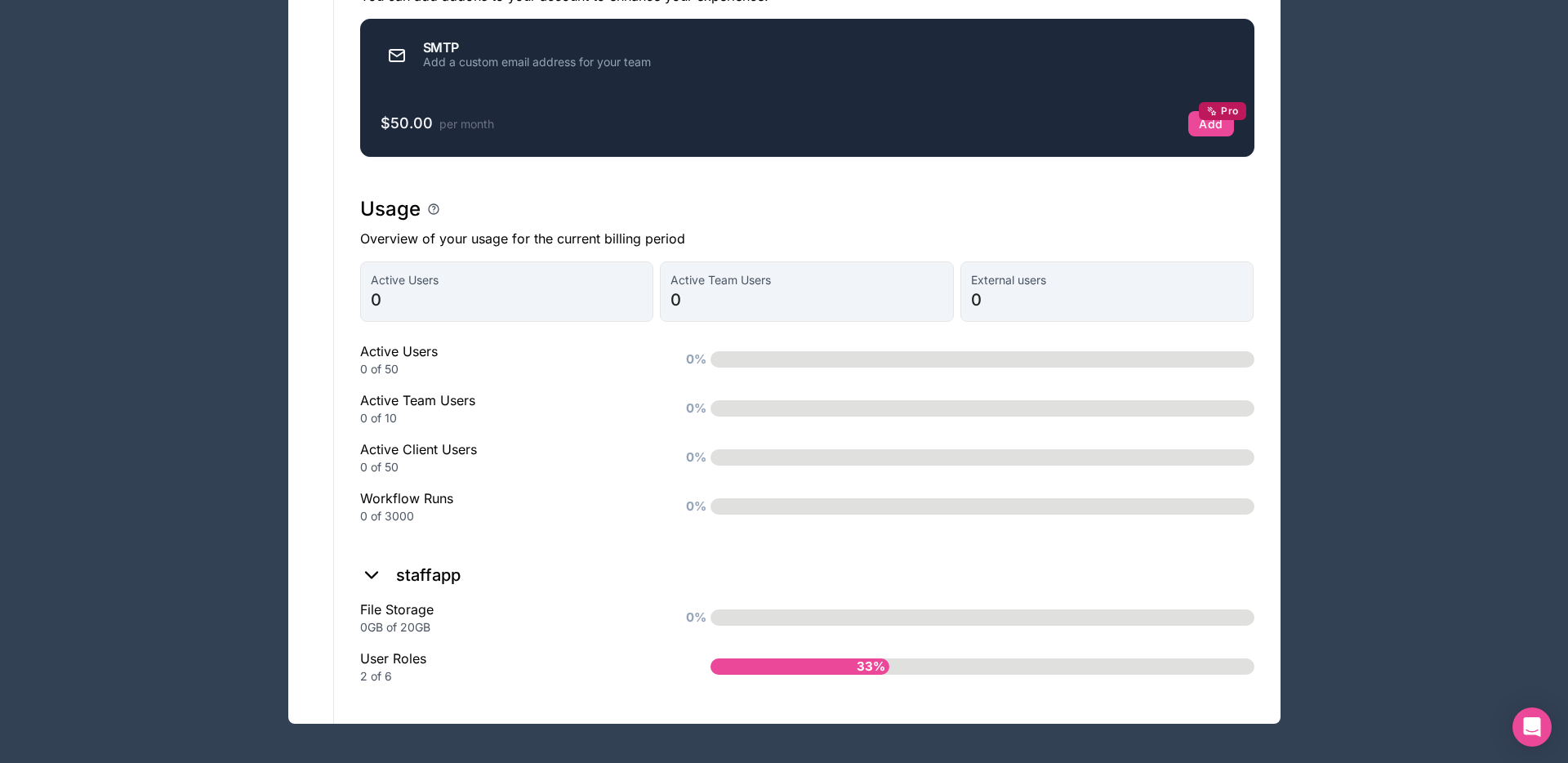
scroll to position [1120, 0]
click at [382, 655] on div "User Roles 2 of 6" at bounding box center [509, 666] width 298 height 36
click at [871, 667] on span "33%" at bounding box center [870, 666] width 37 height 27
click at [798, 491] on div "Workflow Runs 0 of 3000 0%" at bounding box center [807, 506] width 894 height 36
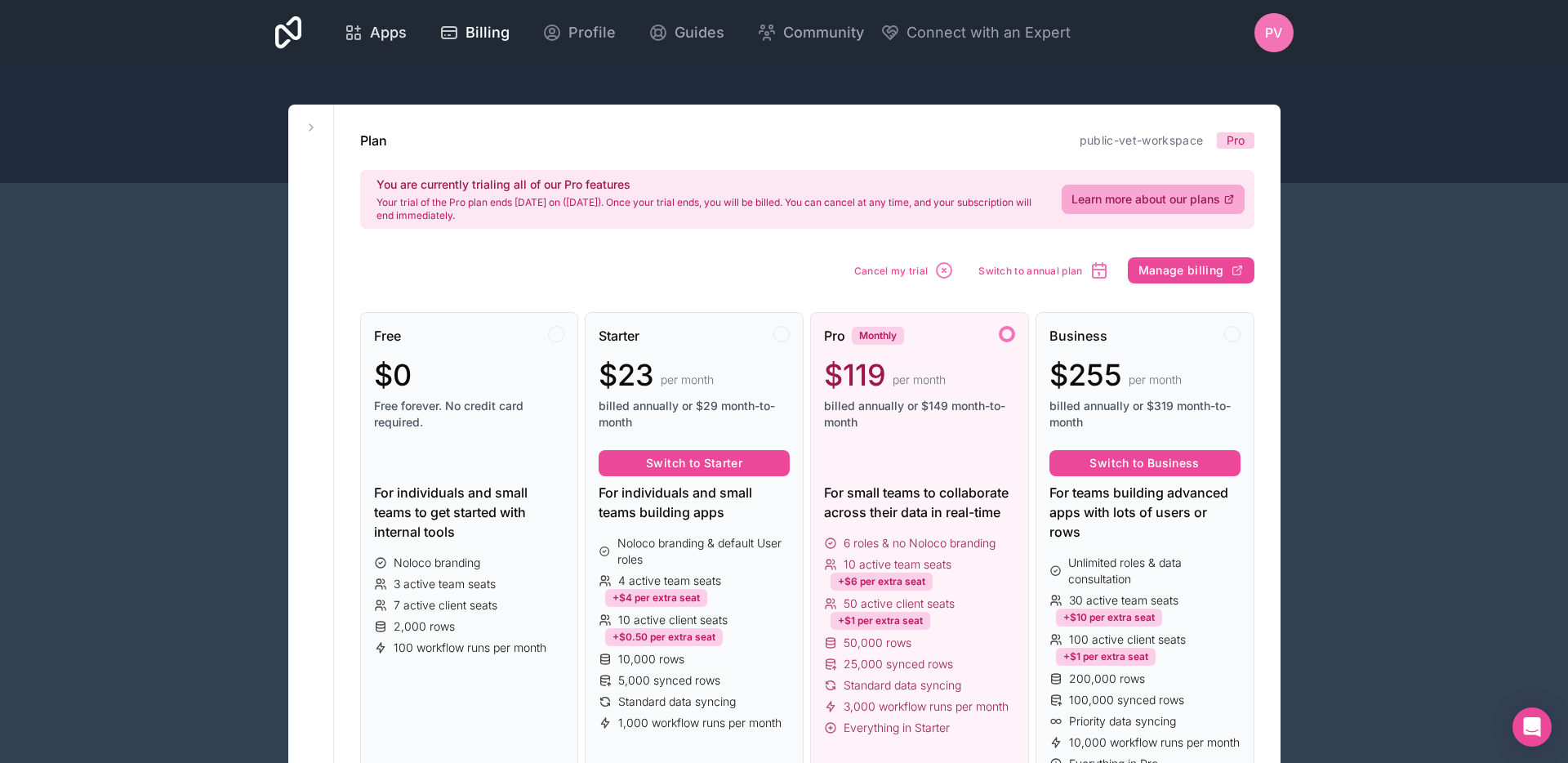
click at [365, 35] on div "Apps" at bounding box center [375, 33] width 63 height 23
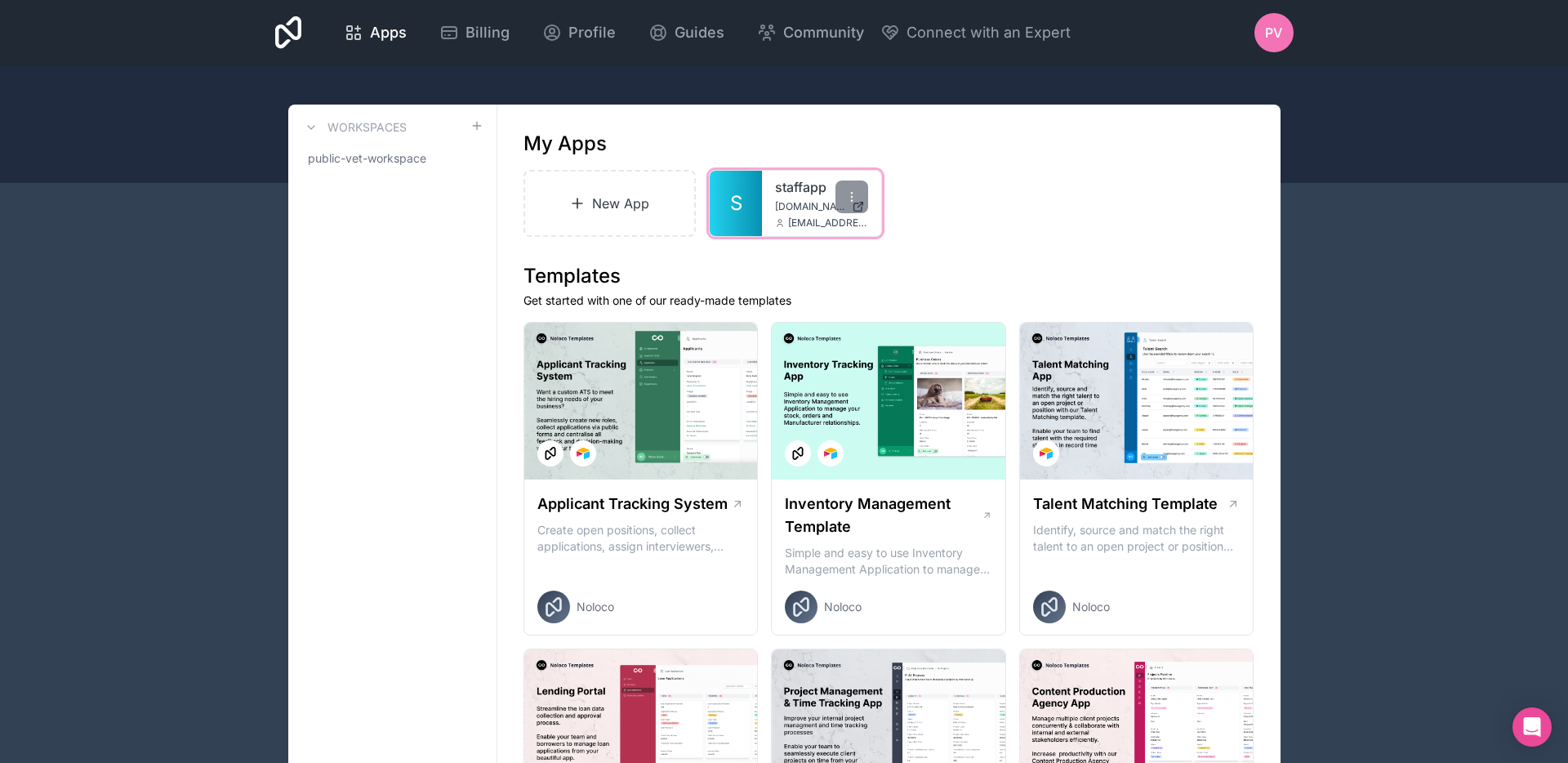
click at [803, 203] on span "staffapp.noloco.co" at bounding box center [811, 207] width 70 height 13
click at [860, 199] on div at bounding box center [852, 197] width 33 height 33
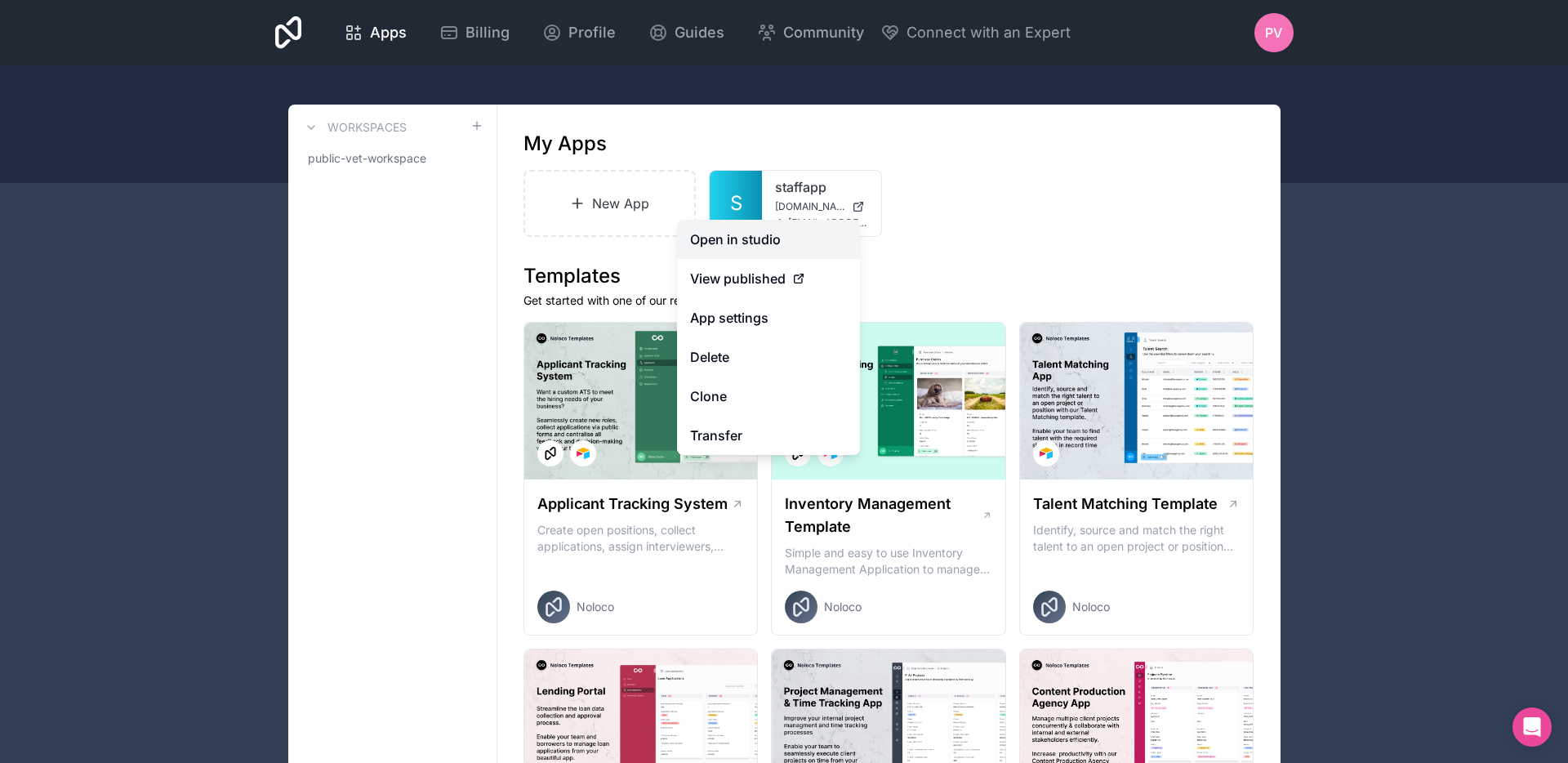
click at [779, 243] on link "Open in studio" at bounding box center [768, 239] width 183 height 39
